Goal: Task Accomplishment & Management: Use online tool/utility

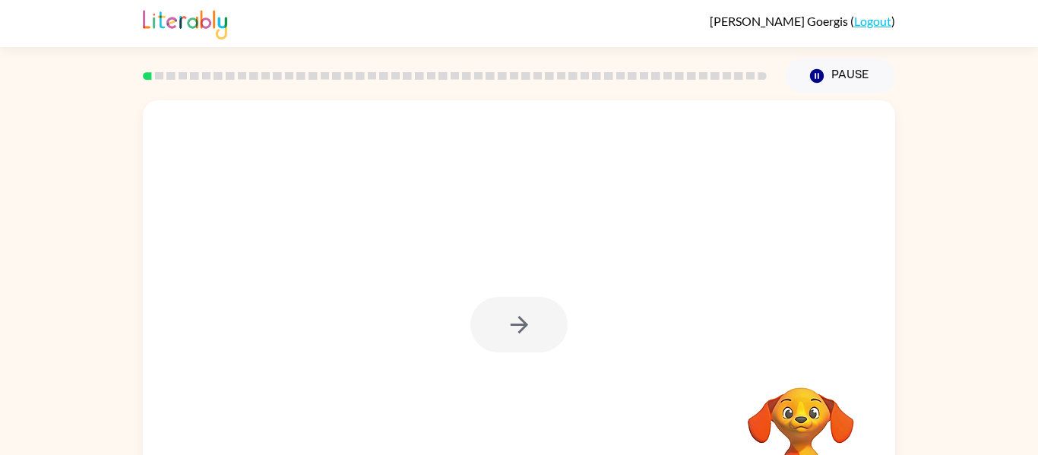
click at [518, 340] on div at bounding box center [518, 324] width 97 height 55
click at [533, 314] on button "button" at bounding box center [518, 324] width 97 height 55
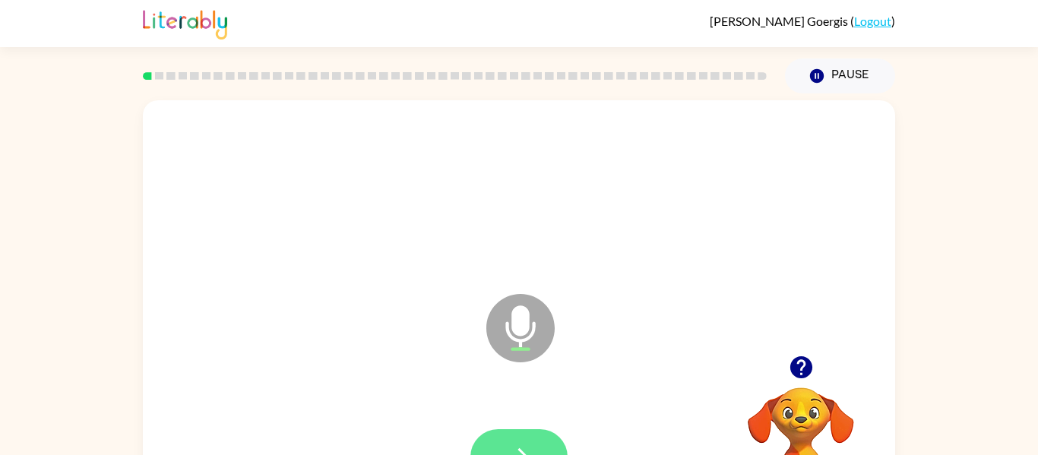
click at [538, 449] on button "button" at bounding box center [518, 456] width 97 height 55
click at [539, 434] on button "button" at bounding box center [518, 456] width 97 height 55
click at [533, 449] on button "button" at bounding box center [518, 456] width 97 height 55
click at [526, 450] on icon "button" at bounding box center [519, 457] width 27 height 27
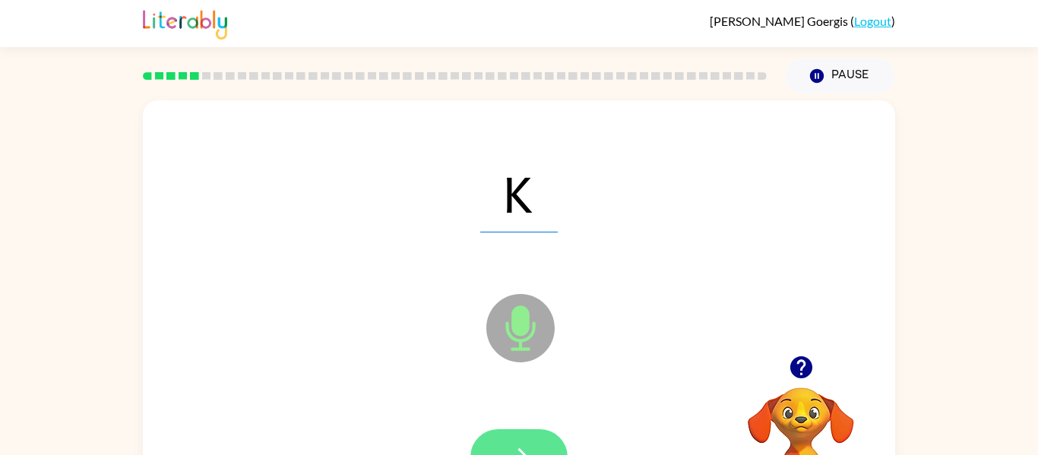
click at [522, 447] on icon "button" at bounding box center [519, 457] width 27 height 27
click at [529, 453] on icon "button" at bounding box center [519, 457] width 27 height 27
click at [534, 436] on button "button" at bounding box center [518, 456] width 97 height 55
click at [526, 431] on button "button" at bounding box center [518, 456] width 97 height 55
click at [531, 439] on button "button" at bounding box center [518, 456] width 97 height 55
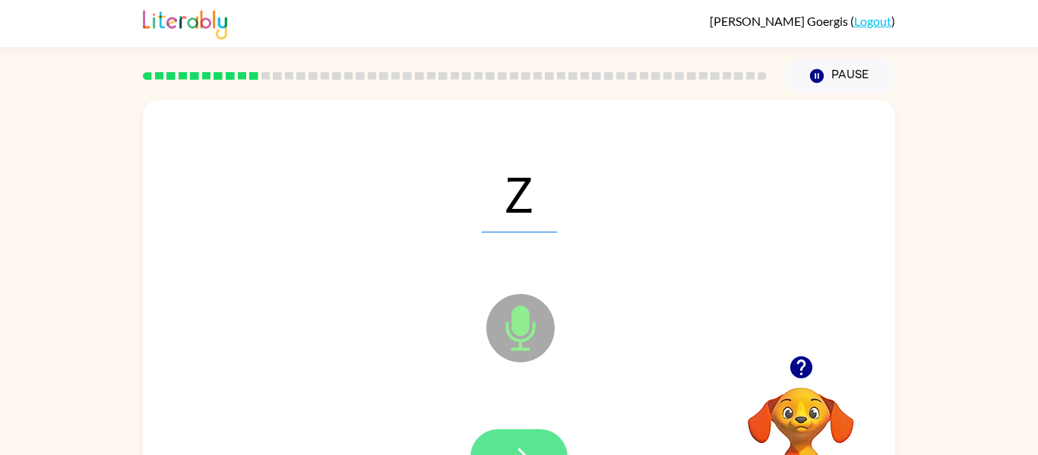
click at [529, 452] on icon "button" at bounding box center [519, 457] width 27 height 27
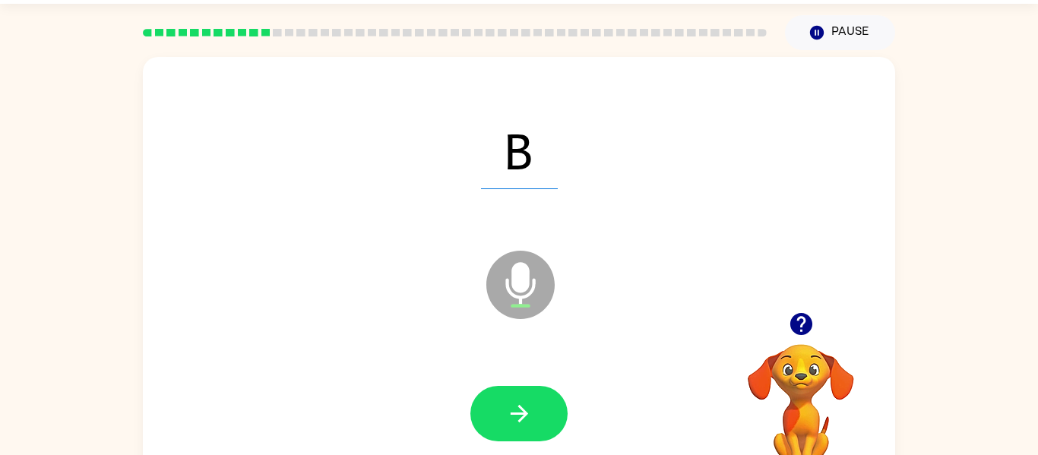
scroll to position [54, 0]
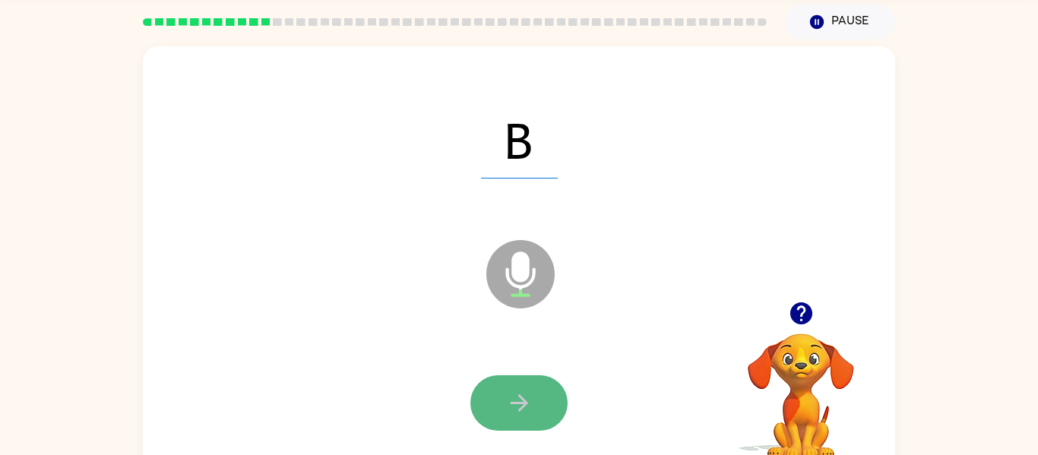
click at [522, 401] on icon "button" at bounding box center [519, 403] width 27 height 27
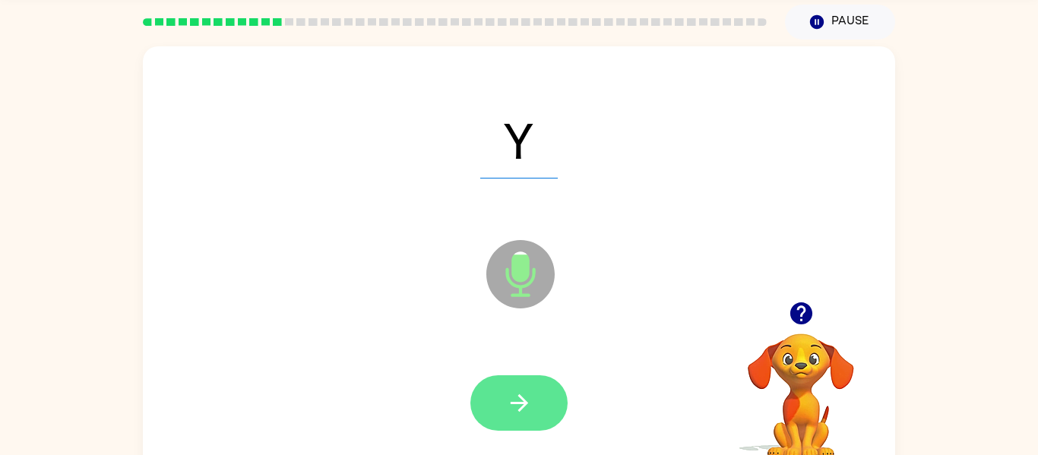
click at [533, 388] on button "button" at bounding box center [518, 402] width 97 height 55
click at [529, 400] on icon "button" at bounding box center [519, 403] width 27 height 27
click at [540, 412] on button "button" at bounding box center [518, 402] width 97 height 55
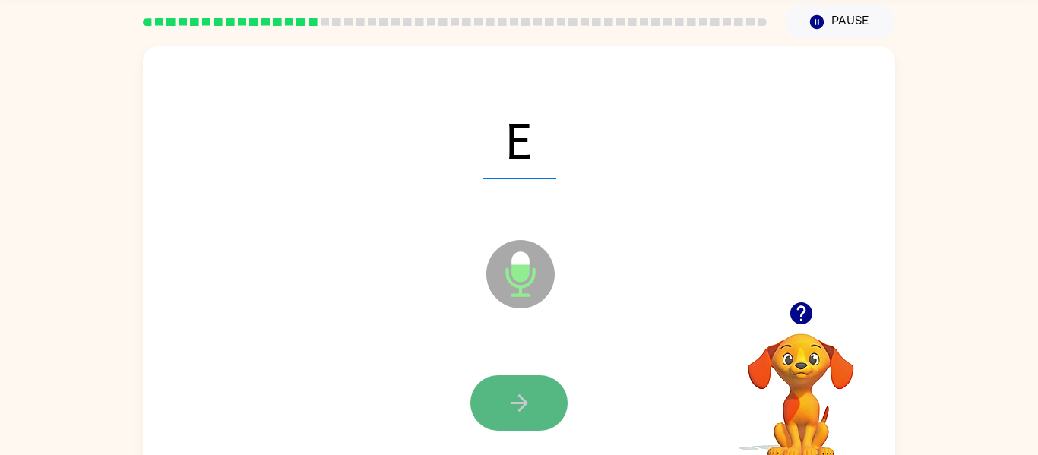
click at [548, 427] on button "button" at bounding box center [518, 402] width 97 height 55
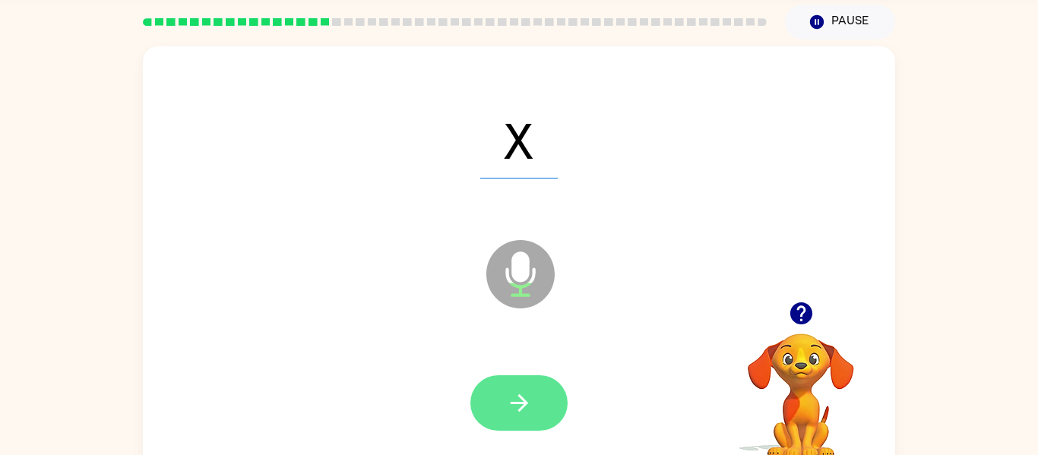
click at [536, 401] on button "button" at bounding box center [518, 402] width 97 height 55
click at [528, 403] on icon "button" at bounding box center [519, 403] width 27 height 27
click at [507, 396] on icon "button" at bounding box center [519, 403] width 27 height 27
click at [522, 401] on icon "button" at bounding box center [519, 403] width 27 height 27
click at [524, 404] on icon "button" at bounding box center [518, 402] width 17 height 17
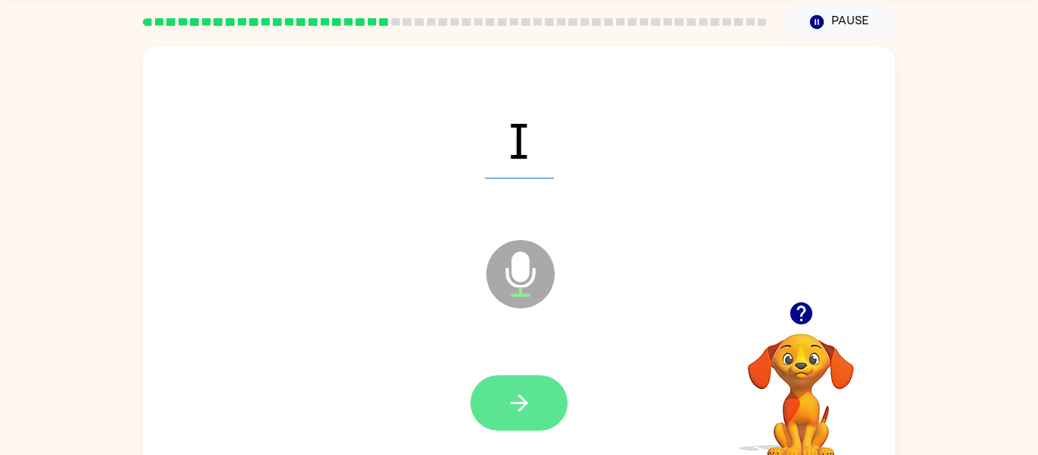
click at [521, 414] on icon "button" at bounding box center [519, 403] width 27 height 27
click at [524, 412] on icon "button" at bounding box center [519, 403] width 27 height 27
click at [528, 385] on button "button" at bounding box center [518, 402] width 97 height 55
click at [539, 410] on button "button" at bounding box center [518, 402] width 97 height 55
click at [544, 405] on button "button" at bounding box center [518, 402] width 97 height 55
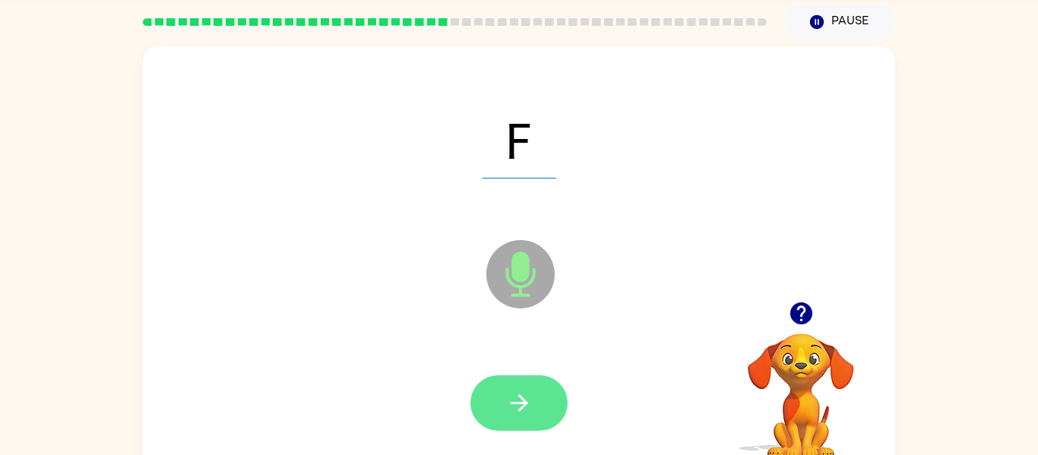
click at [544, 428] on button "button" at bounding box center [518, 402] width 97 height 55
click at [514, 387] on button "button" at bounding box center [518, 402] width 97 height 55
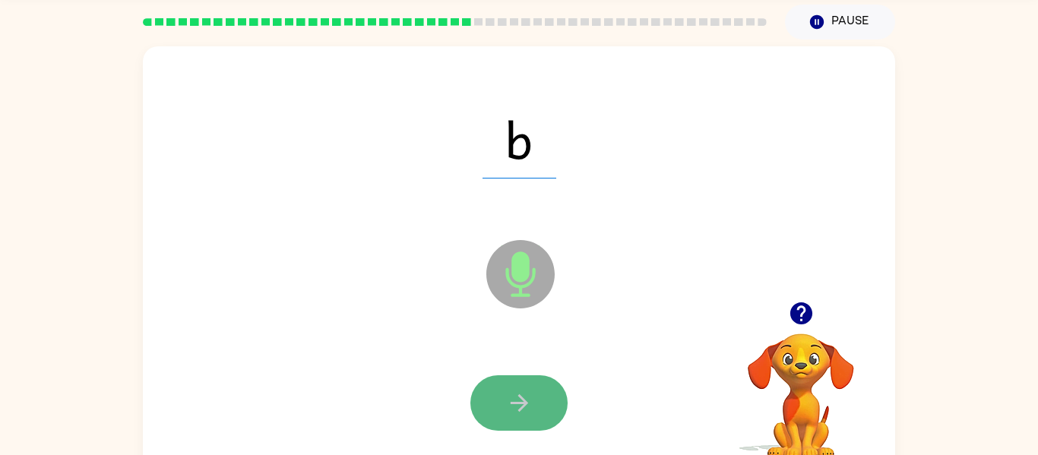
click at [523, 401] on icon "button" at bounding box center [519, 403] width 27 height 27
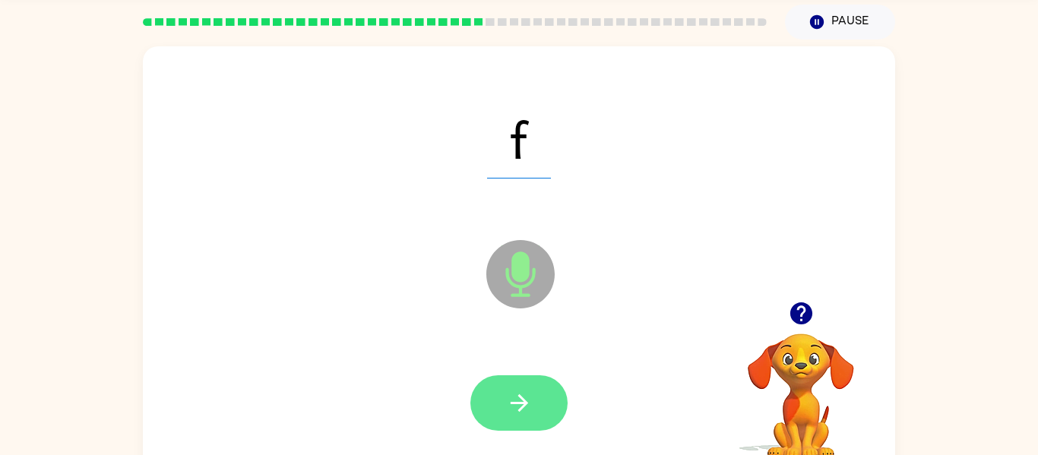
click at [529, 421] on button "button" at bounding box center [518, 402] width 97 height 55
click at [514, 409] on icon "button" at bounding box center [519, 403] width 27 height 27
click at [529, 416] on button "button" at bounding box center [518, 402] width 97 height 55
click at [526, 400] on icon "button" at bounding box center [519, 403] width 27 height 27
click at [526, 399] on icon "button" at bounding box center [519, 403] width 27 height 27
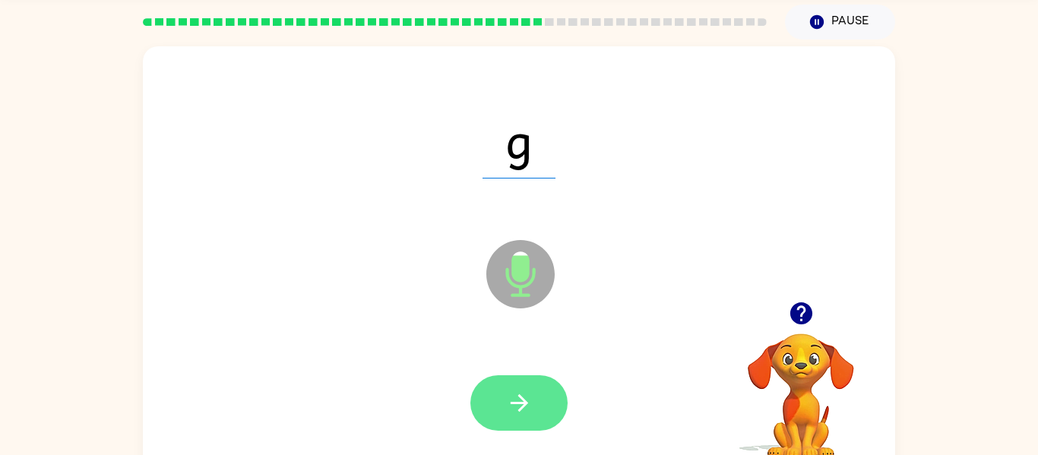
click at [515, 410] on icon "button" at bounding box center [519, 403] width 27 height 27
click at [512, 417] on button "button" at bounding box center [518, 402] width 97 height 55
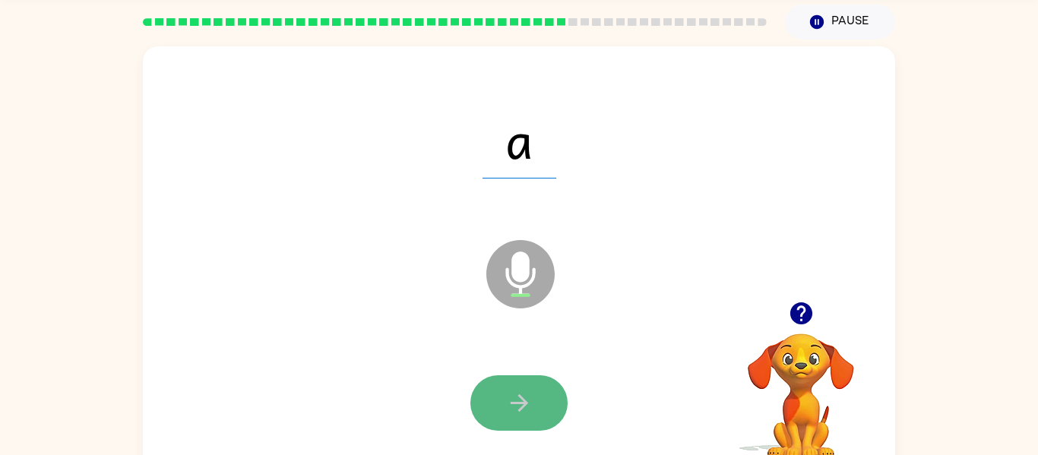
click at [522, 406] on icon "button" at bounding box center [518, 402] width 17 height 17
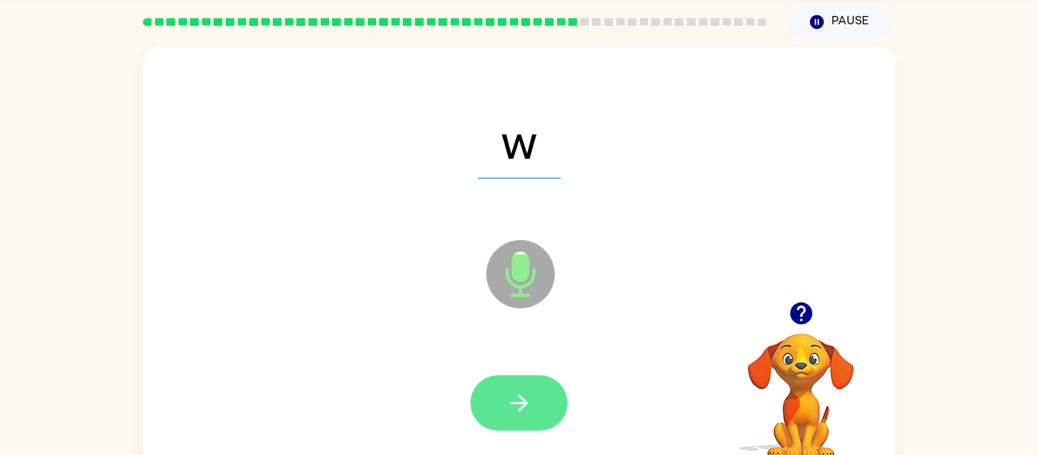
click at [526, 397] on icon "button" at bounding box center [519, 403] width 27 height 27
click at [510, 405] on icon "button" at bounding box center [519, 403] width 27 height 27
click at [517, 430] on button "button" at bounding box center [518, 402] width 97 height 55
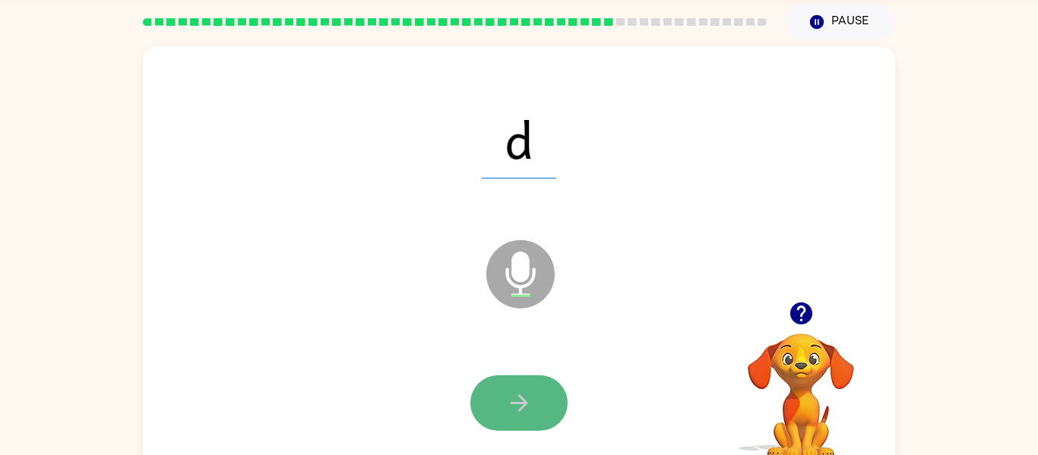
click at [529, 406] on icon "button" at bounding box center [519, 403] width 27 height 27
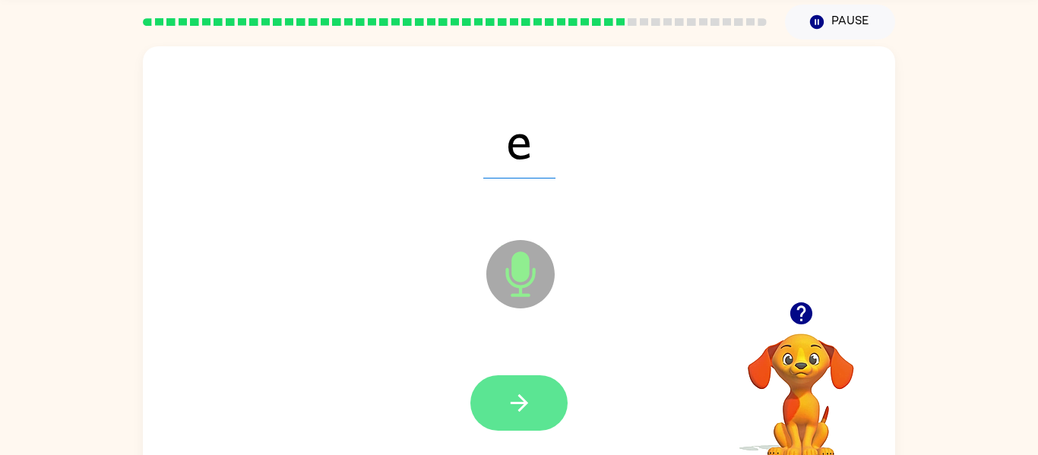
click at [528, 407] on icon "button" at bounding box center [519, 403] width 27 height 27
click at [531, 415] on icon "button" at bounding box center [519, 403] width 27 height 27
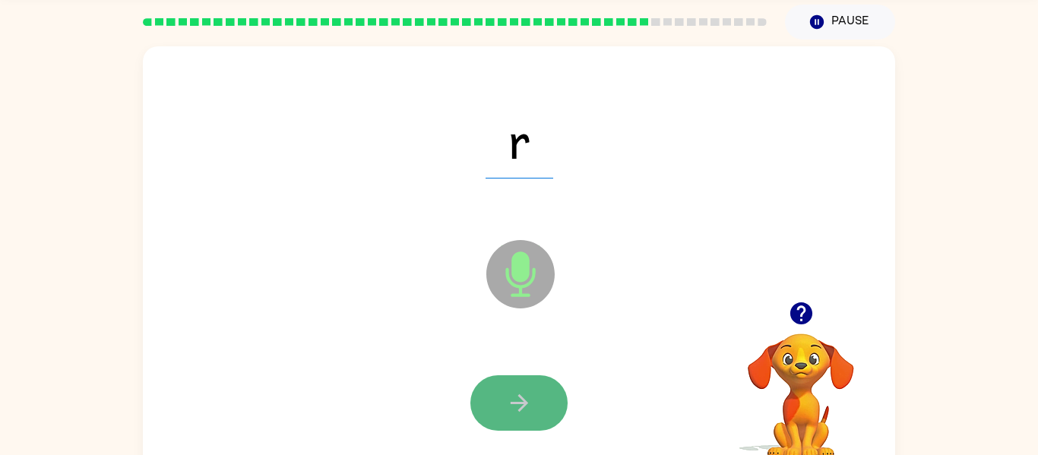
click at [537, 402] on button "button" at bounding box center [518, 402] width 97 height 55
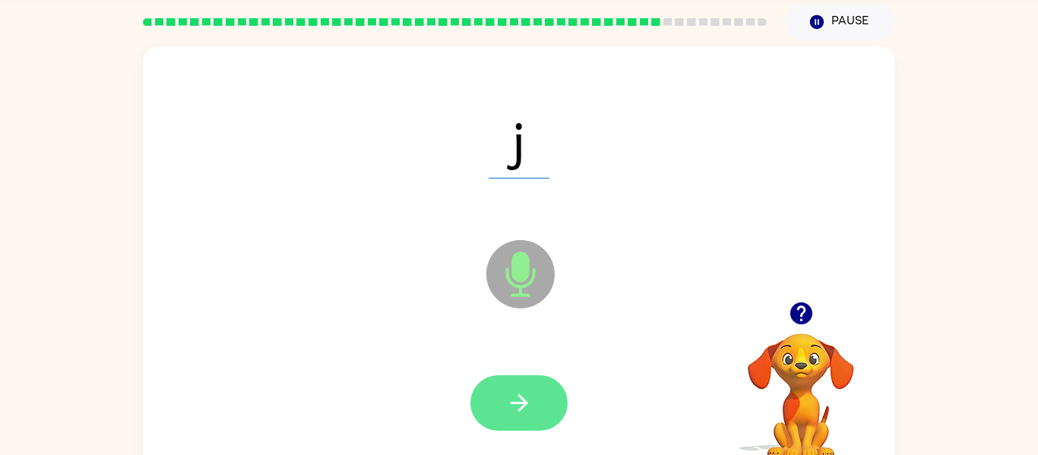
click at [528, 407] on icon "button" at bounding box center [519, 403] width 27 height 27
click at [531, 400] on icon "button" at bounding box center [519, 403] width 27 height 27
click at [520, 398] on icon "button" at bounding box center [519, 403] width 27 height 27
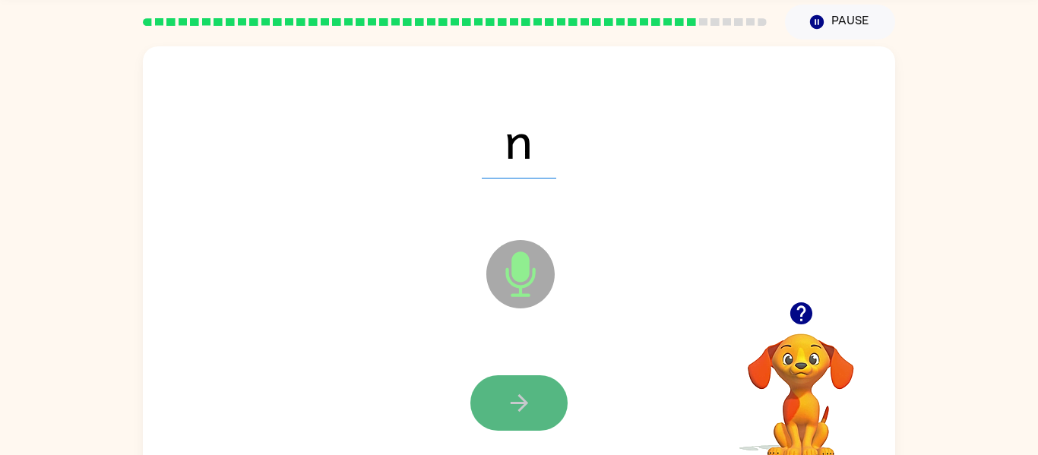
click at [527, 406] on icon "button" at bounding box center [519, 403] width 27 height 27
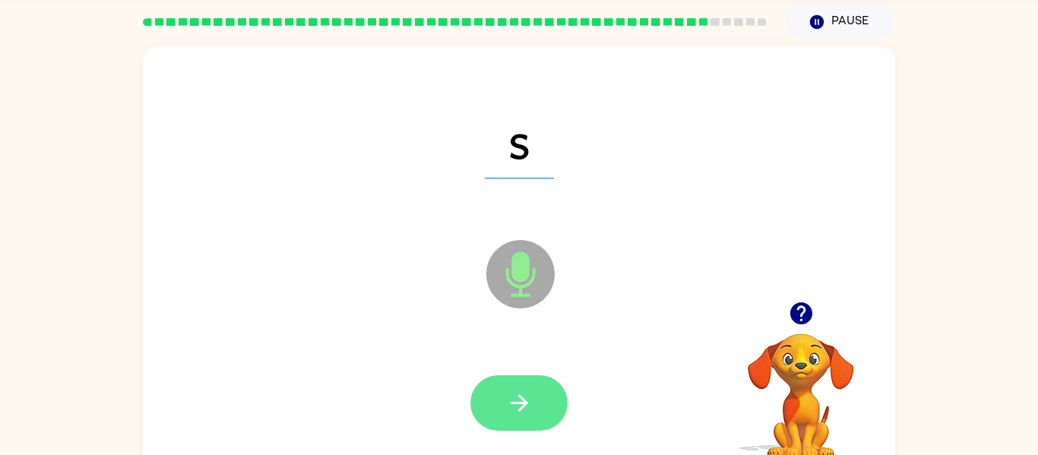
click at [510, 416] on button "button" at bounding box center [518, 402] width 97 height 55
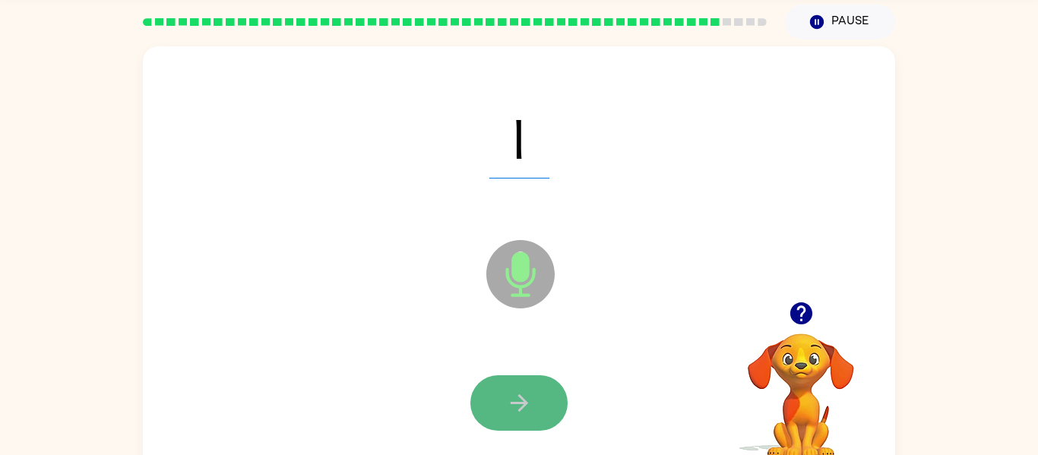
click at [538, 407] on button "button" at bounding box center [518, 402] width 97 height 55
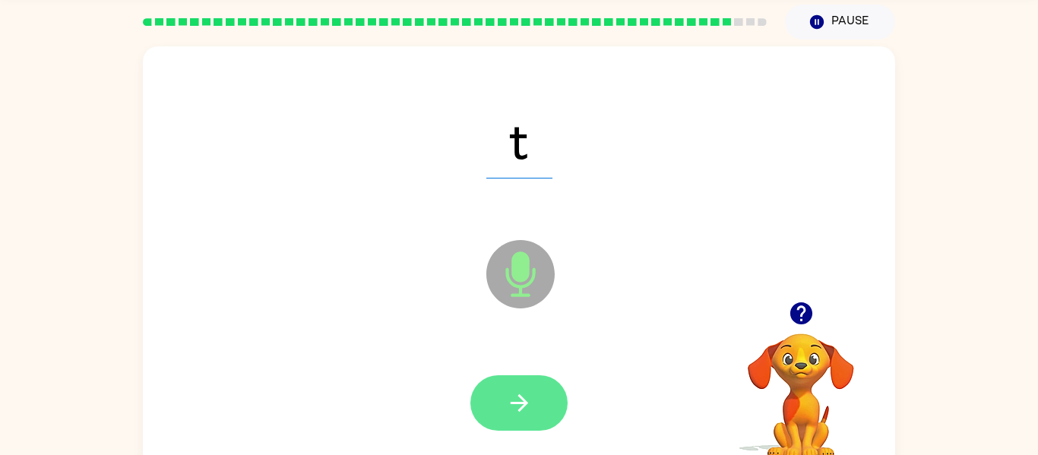
click at [511, 407] on icon "button" at bounding box center [519, 403] width 27 height 27
click at [526, 406] on icon "button" at bounding box center [519, 403] width 27 height 27
click at [525, 400] on icon "button" at bounding box center [519, 403] width 27 height 27
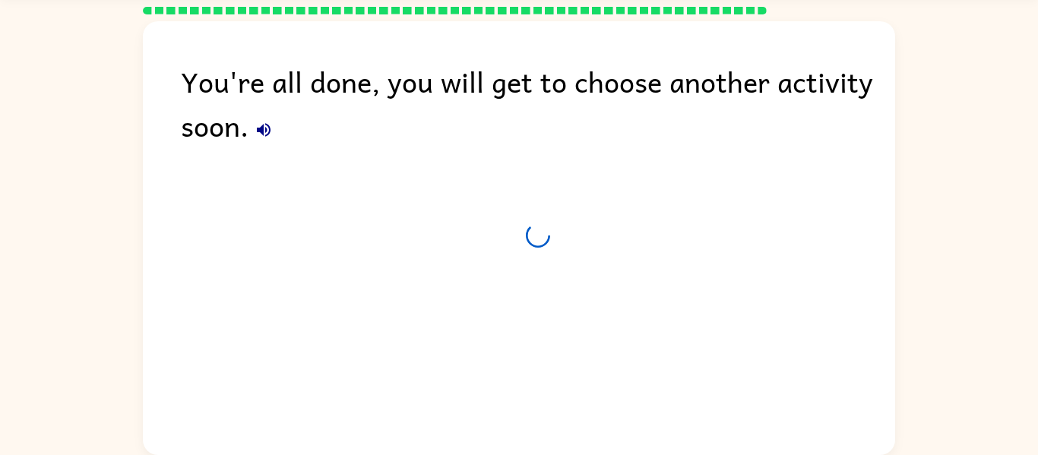
scroll to position [40, 0]
